Goal: Find specific page/section: Find specific page/section

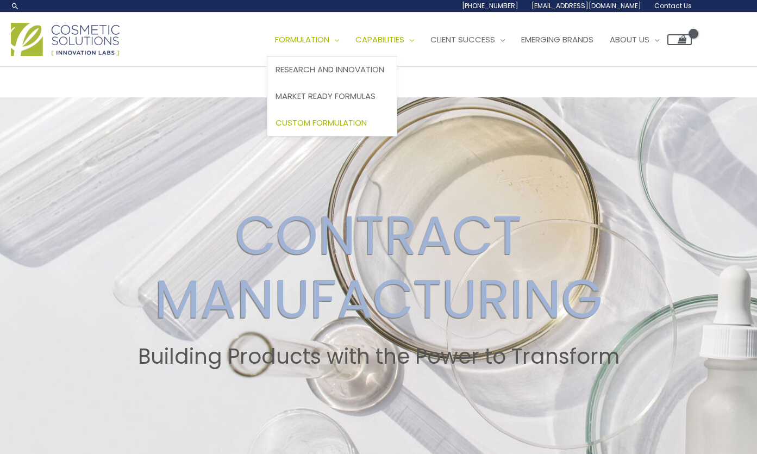
click at [331, 125] on span "Custom Formulation" at bounding box center [321, 122] width 91 height 11
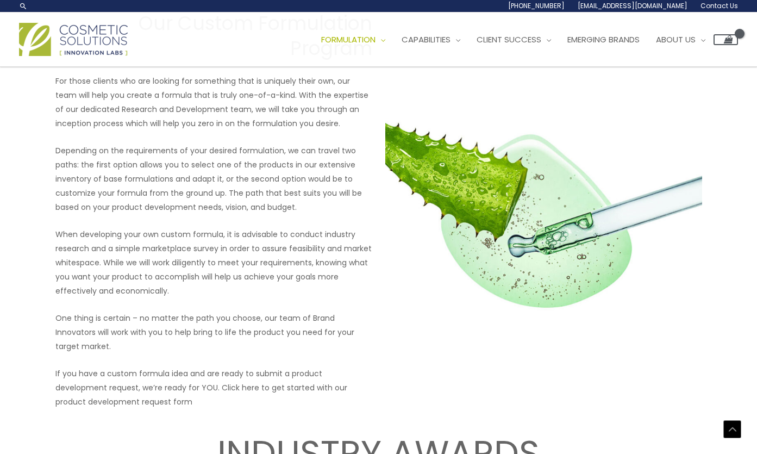
scroll to position [1317, 0]
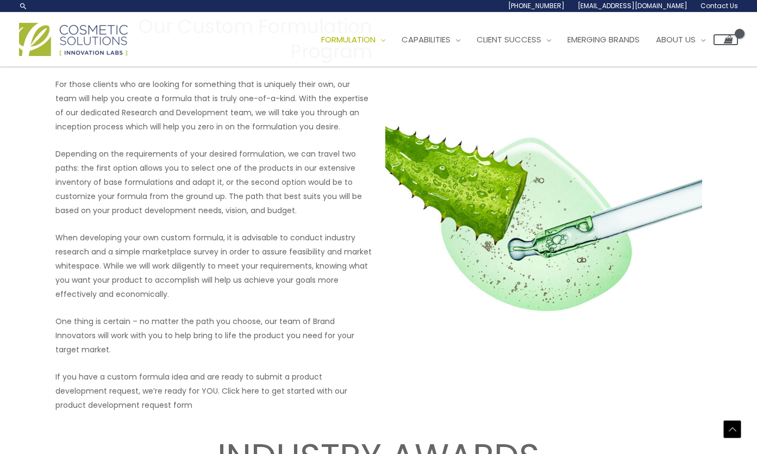
click at [237, 380] on p "If you have a custom formula idea and are ready to submit a product development…" at bounding box center [213, 391] width 317 height 42
click at [297, 380] on p "If you have a custom formula idea and are ready to submit a product development…" at bounding box center [213, 391] width 317 height 42
click at [176, 390] on p "If you have a custom formula idea and are ready to submit a product development…" at bounding box center [213, 391] width 317 height 42
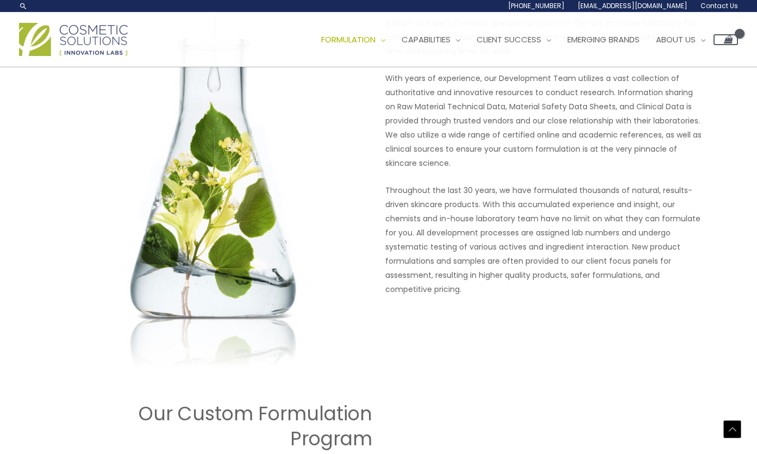
scroll to position [929, 0]
click at [318, 417] on h2 "Our Custom Formulation Program" at bounding box center [213, 426] width 317 height 49
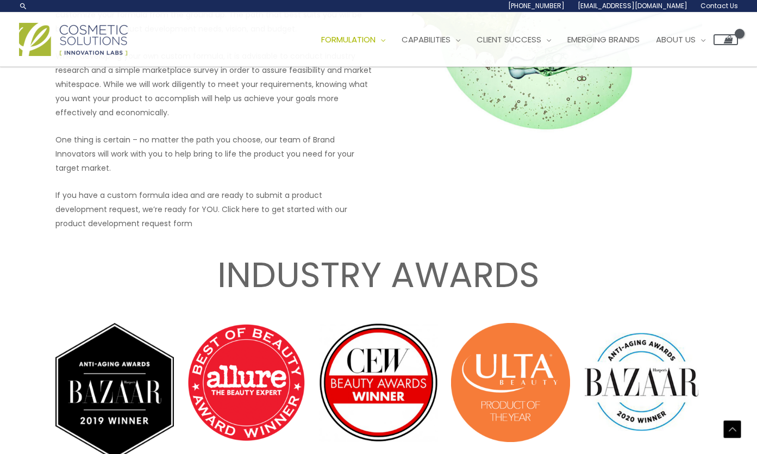
scroll to position [1449, 0]
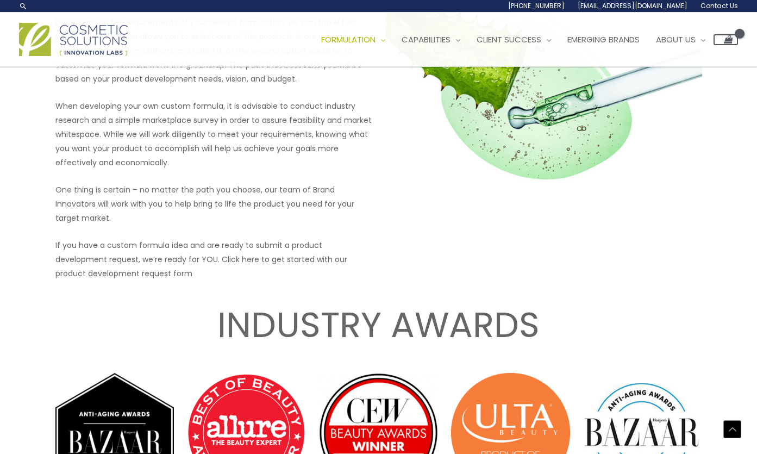
click at [527, 165] on img at bounding box center [544, 82] width 317 height 236
click at [346, 245] on p "If you have a custom formula idea and are ready to submit a product development…" at bounding box center [213, 259] width 317 height 42
click at [324, 245] on p "If you have a custom formula idea and are ready to submit a product development…" at bounding box center [213, 259] width 317 height 42
click at [321, 243] on p "If you have a custom formula idea and are ready to submit a product development…" at bounding box center [213, 259] width 317 height 42
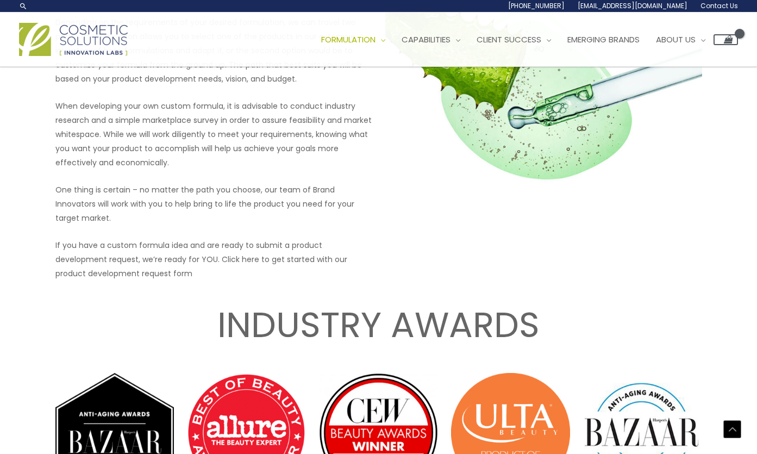
click at [300, 198] on p "One thing is certain – no matter the path you choose, our team of Brand Innovat…" at bounding box center [213, 204] width 317 height 42
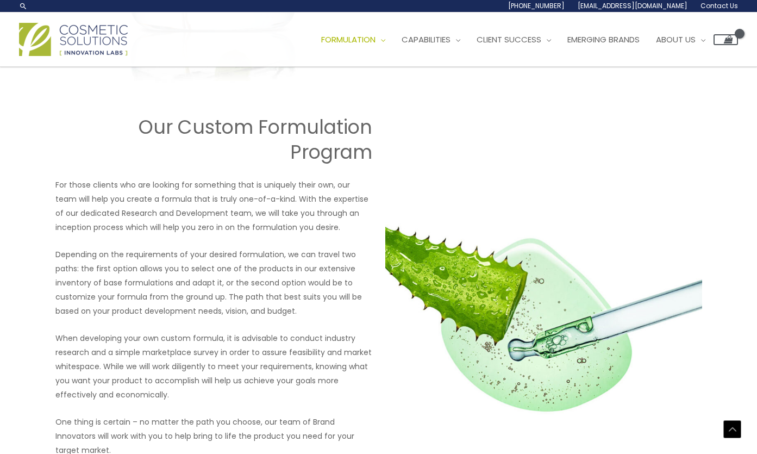
scroll to position [1215, 0]
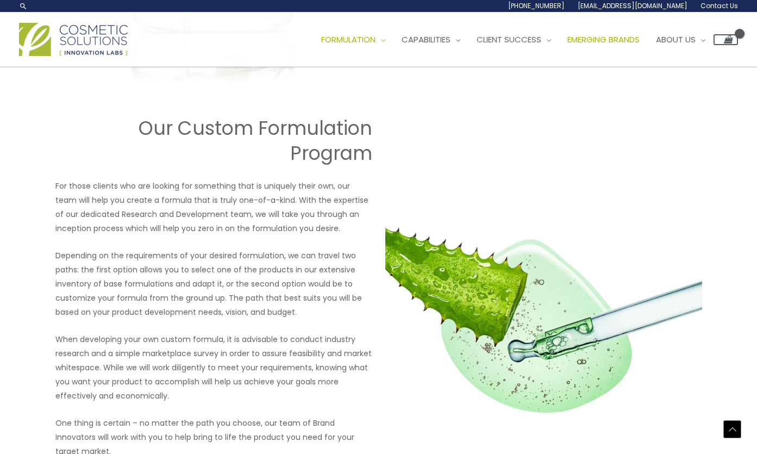
click at [606, 42] on span "Emerging Brands" at bounding box center [604, 39] width 72 height 11
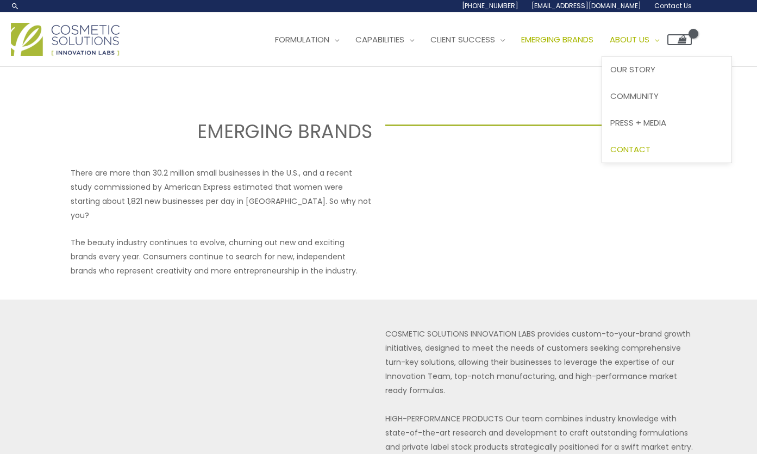
click at [651, 149] on span "Contact" at bounding box center [631, 149] width 40 height 11
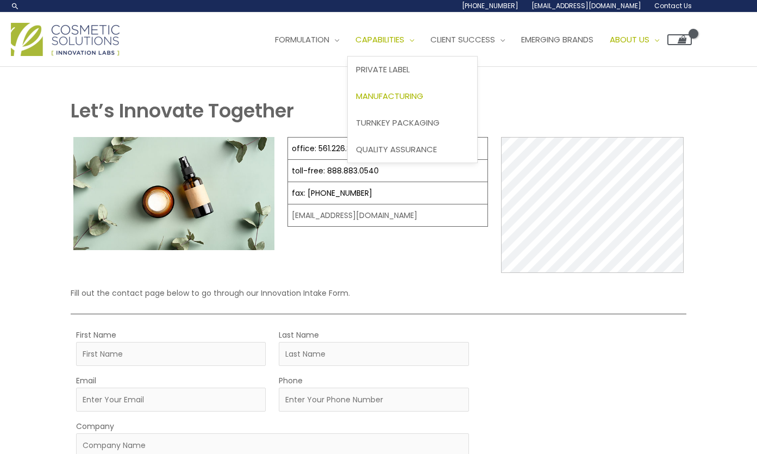
click at [418, 95] on span "Manufacturing" at bounding box center [389, 95] width 67 height 11
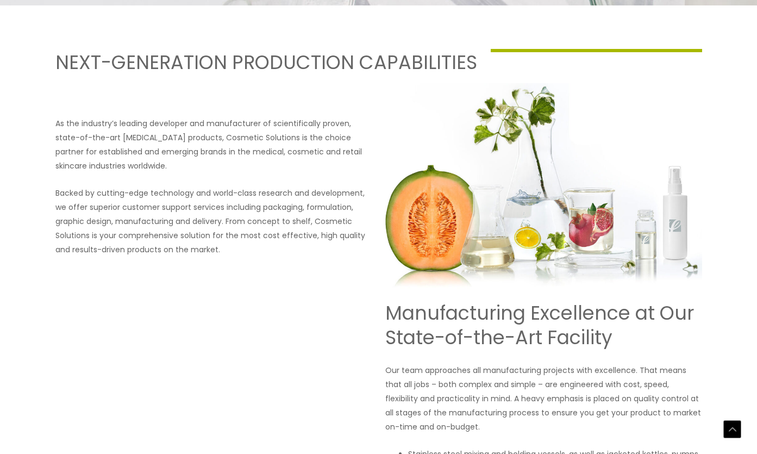
scroll to position [470, 0]
